Goal: Transaction & Acquisition: Purchase product/service

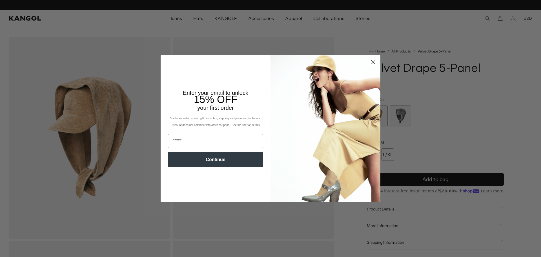
click at [372, 60] on circle "Close dialog" at bounding box center [373, 62] width 9 height 9
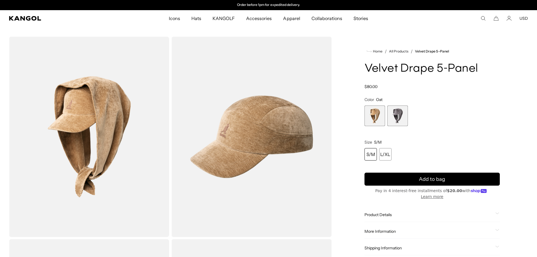
drag, startPoint x: 363, startPoint y: 114, endPoint x: 366, endPoint y: 117, distance: 4.2
click at [93, 124] on img "Gallery Viewer" at bounding box center [89, 137] width 160 height 200
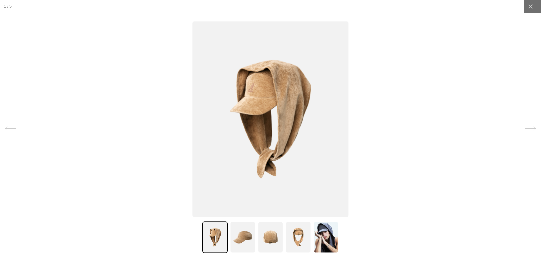
click at [525, 131] on icon at bounding box center [530, 128] width 11 height 11
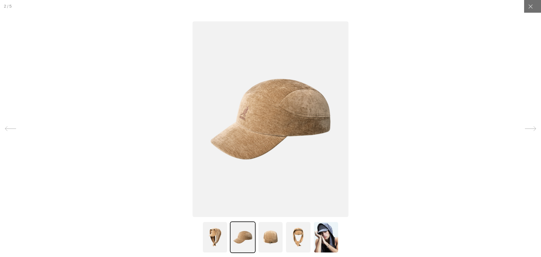
scroll to position [0, 116]
click at [525, 131] on icon at bounding box center [530, 128] width 11 height 11
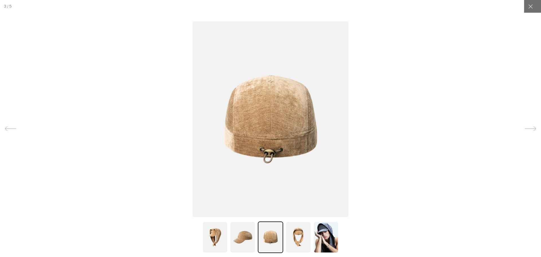
click at [525, 131] on icon at bounding box center [530, 128] width 11 height 11
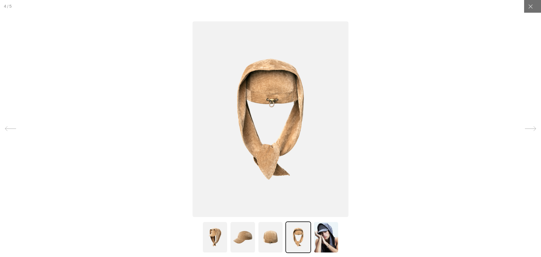
click at [525, 131] on icon at bounding box center [530, 128] width 11 height 11
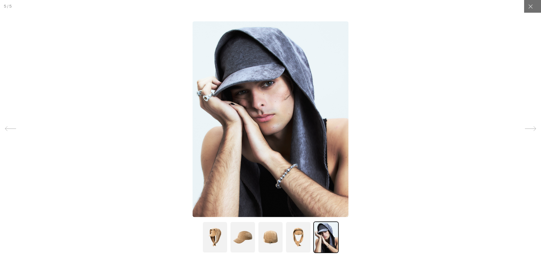
click at [525, 131] on icon at bounding box center [530, 128] width 11 height 11
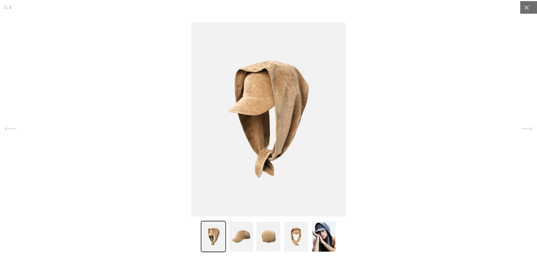
scroll to position [0, 0]
click at [528, 9] on icon at bounding box center [531, 7] width 6 height 6
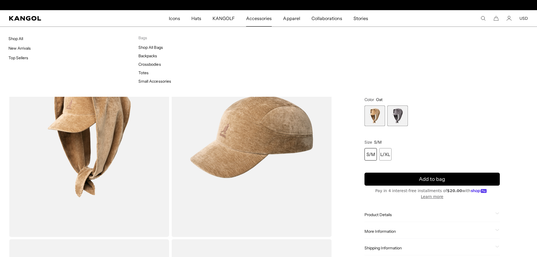
scroll to position [0, 116]
